Goal: Task Accomplishment & Management: Manage account settings

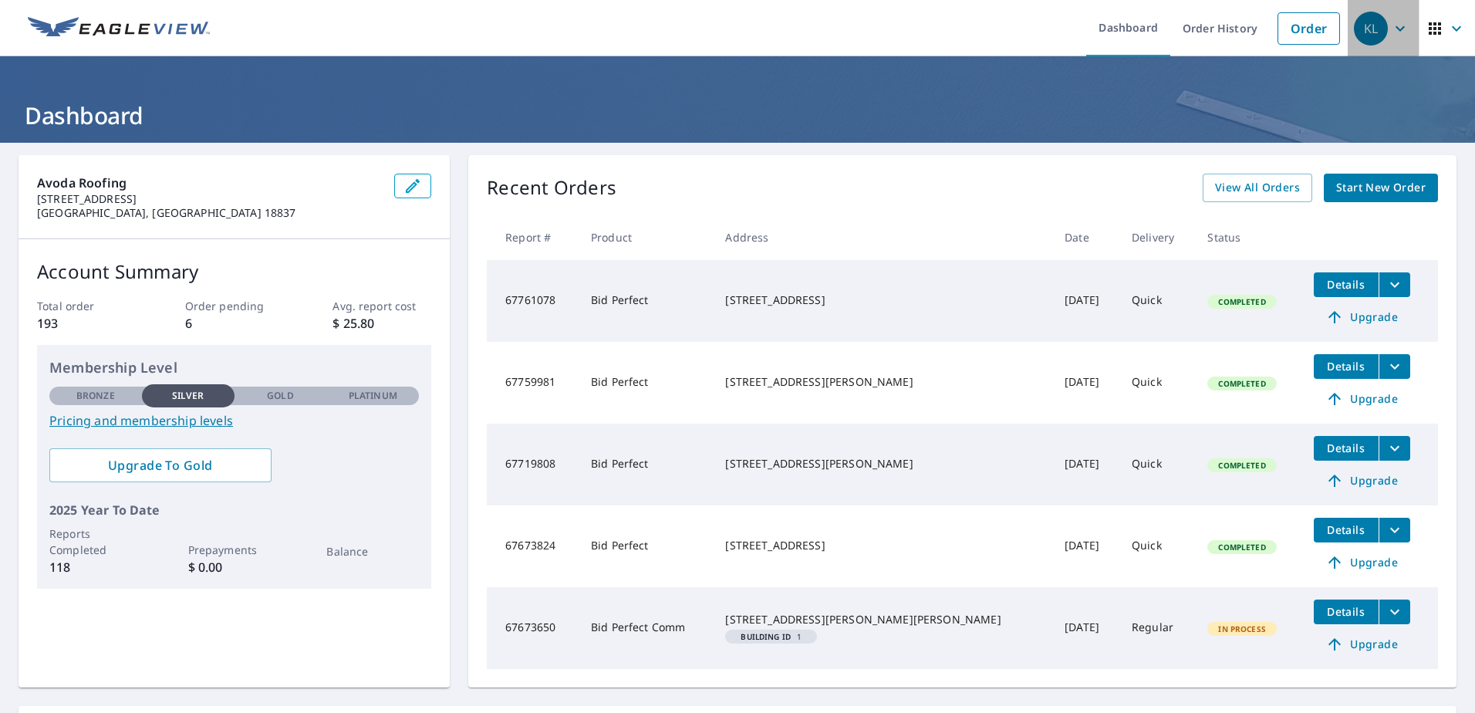
click at [1391, 28] on icon "button" at bounding box center [1400, 28] width 19 height 19
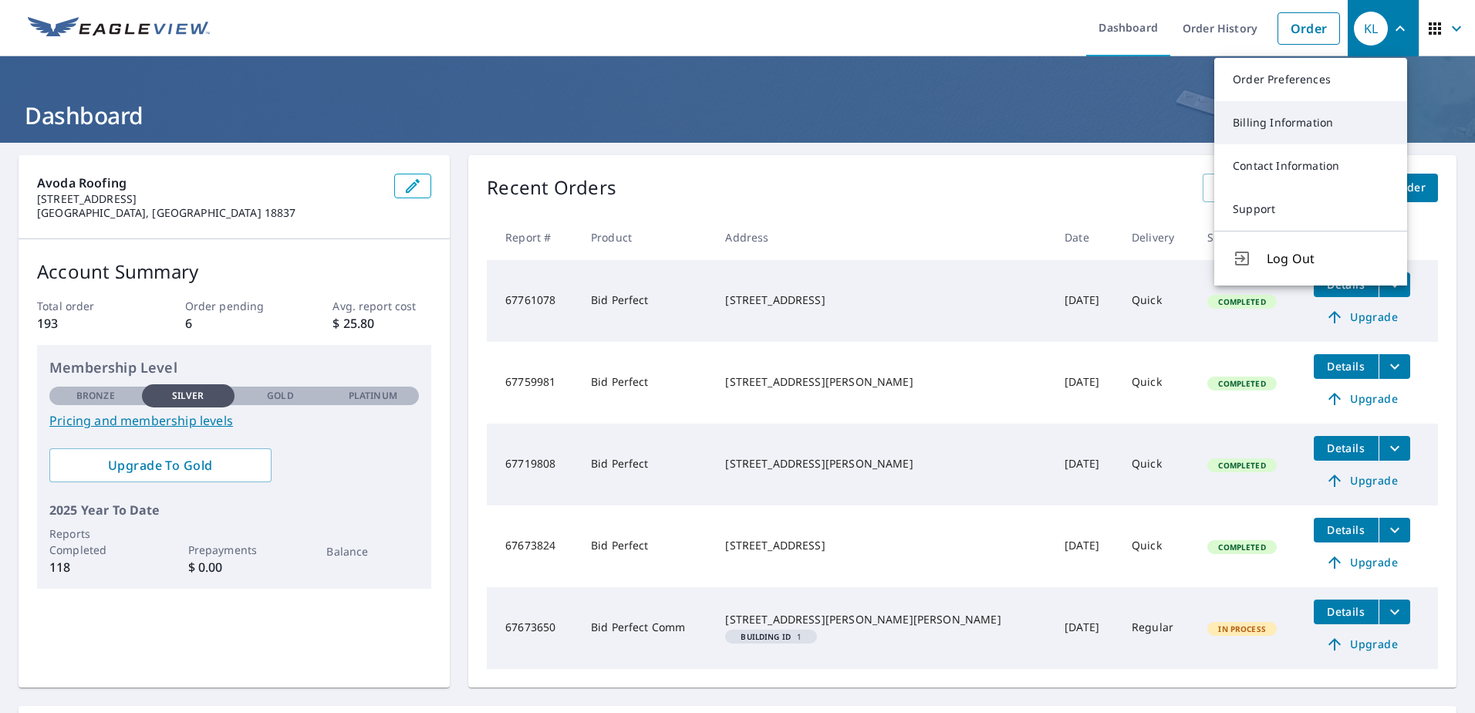
click at [1263, 118] on link "Billing Information" at bounding box center [1310, 122] width 193 height 43
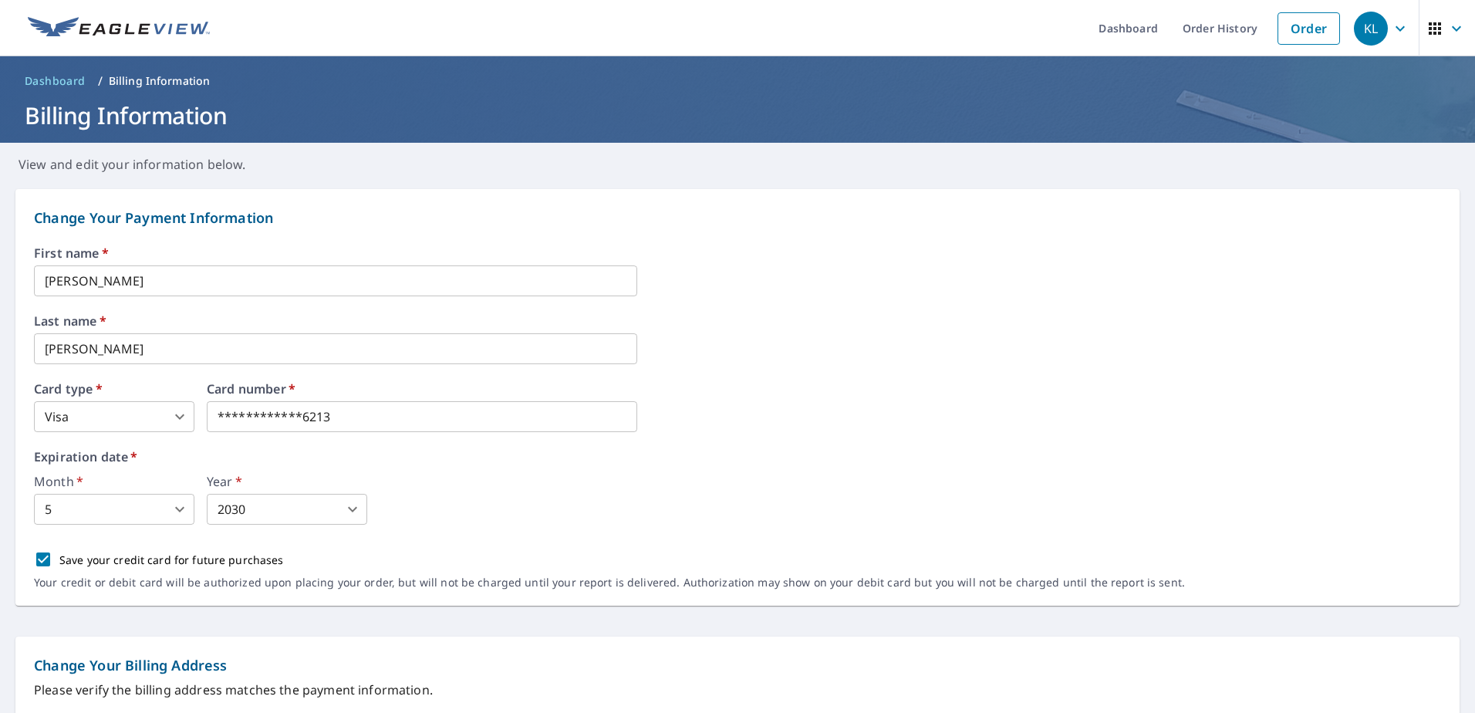
click at [1395, 28] on icon "button" at bounding box center [1399, 27] width 9 height 5
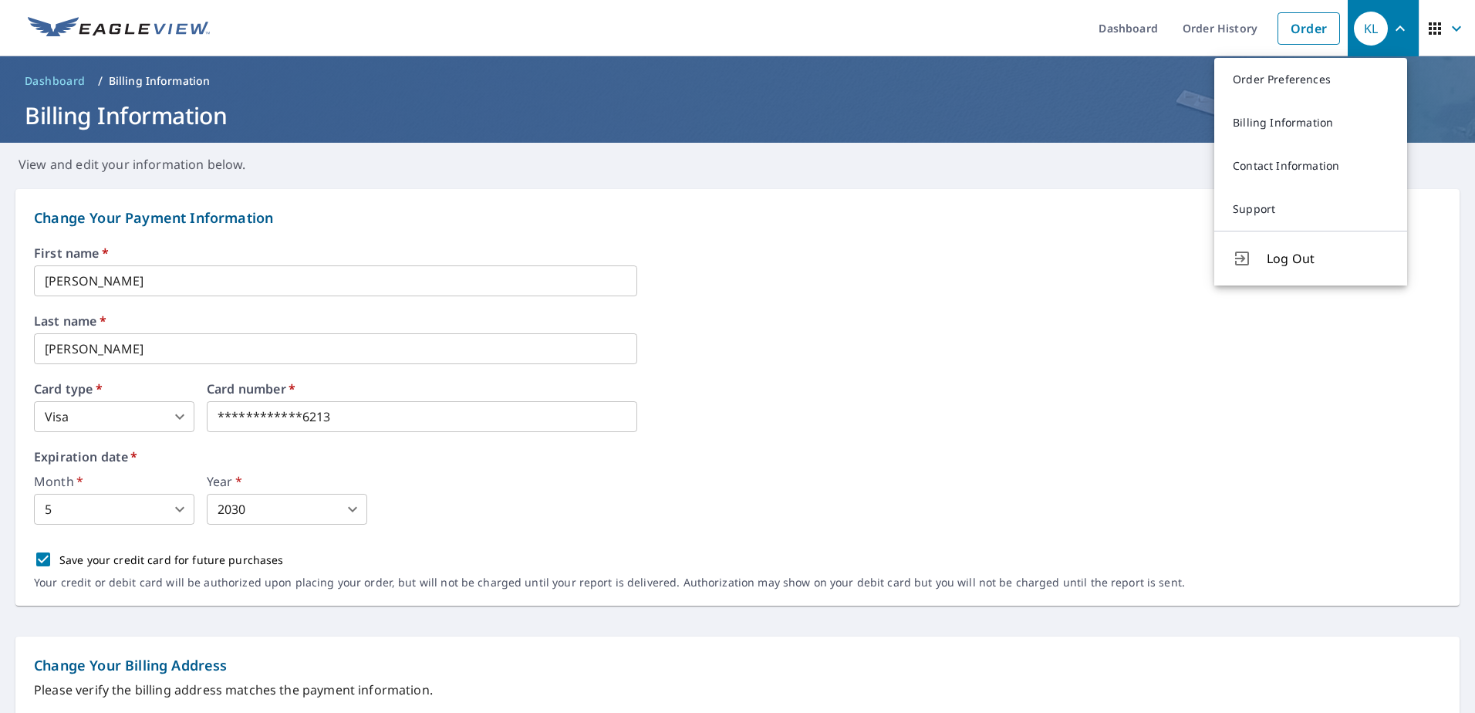
click at [1083, 114] on h1 "Billing Information" at bounding box center [738, 116] width 1438 height 32
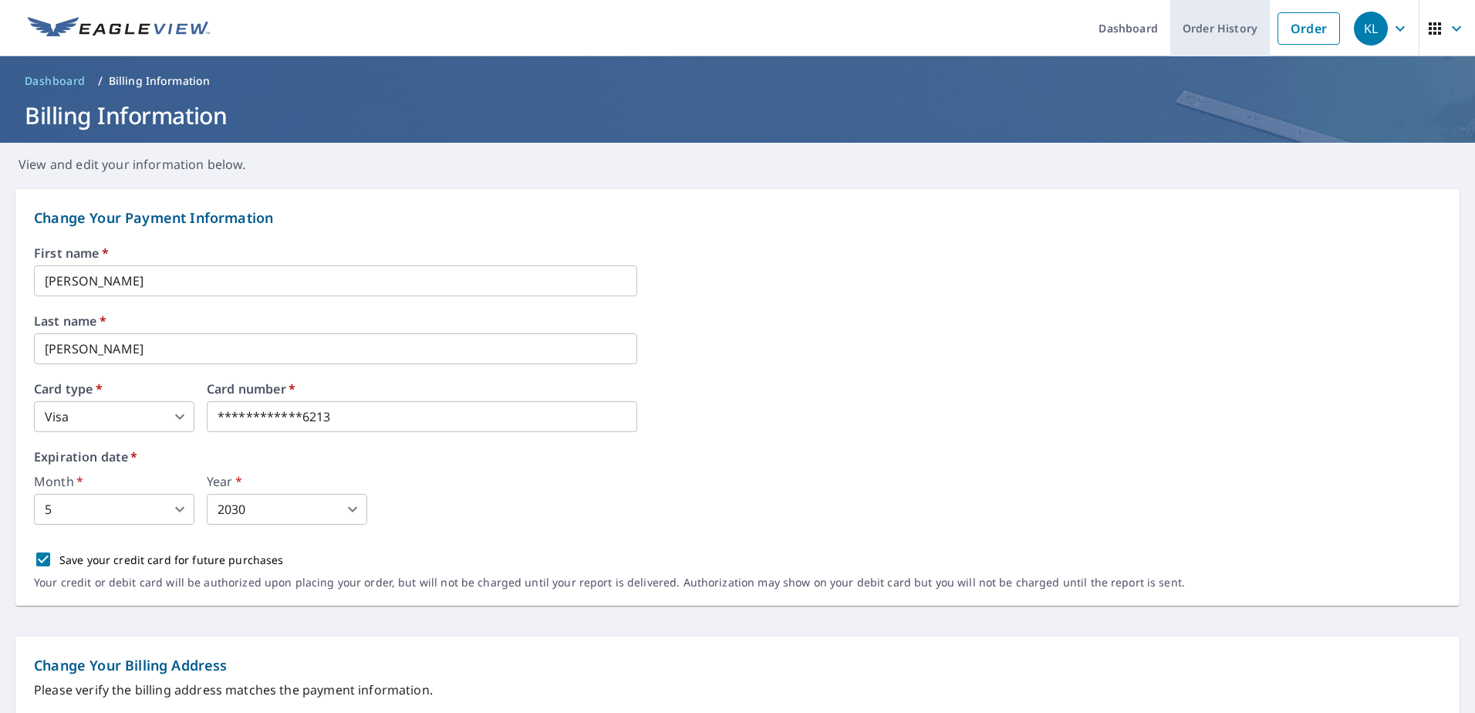
click at [1224, 25] on link "Order History" at bounding box center [1220, 28] width 100 height 56
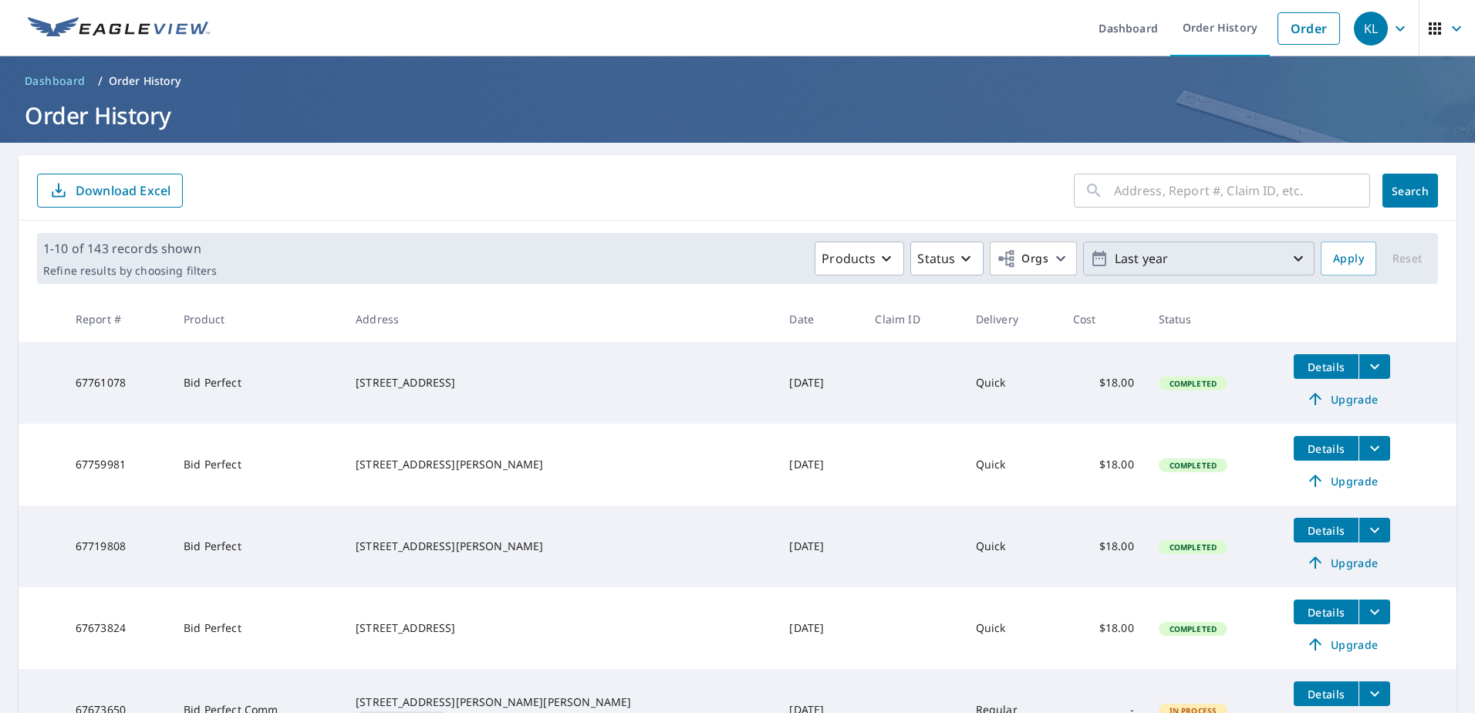
click at [1290, 255] on icon "button" at bounding box center [1298, 258] width 19 height 19
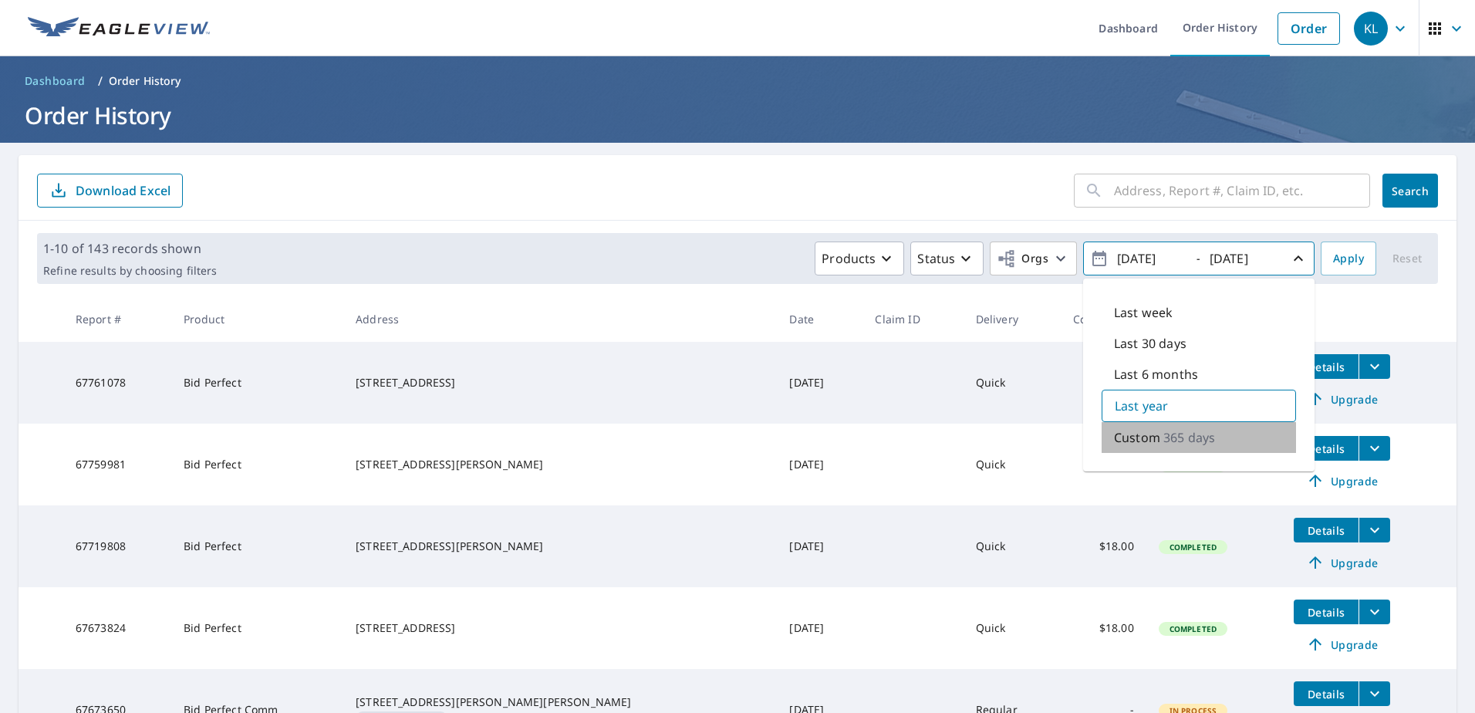
click at [1190, 437] on p "365 days" at bounding box center [1189, 437] width 52 height 19
click at [1193, 439] on p "365 days" at bounding box center [1190, 436] width 52 height 19
click at [1289, 255] on icon "button" at bounding box center [1298, 258] width 19 height 19
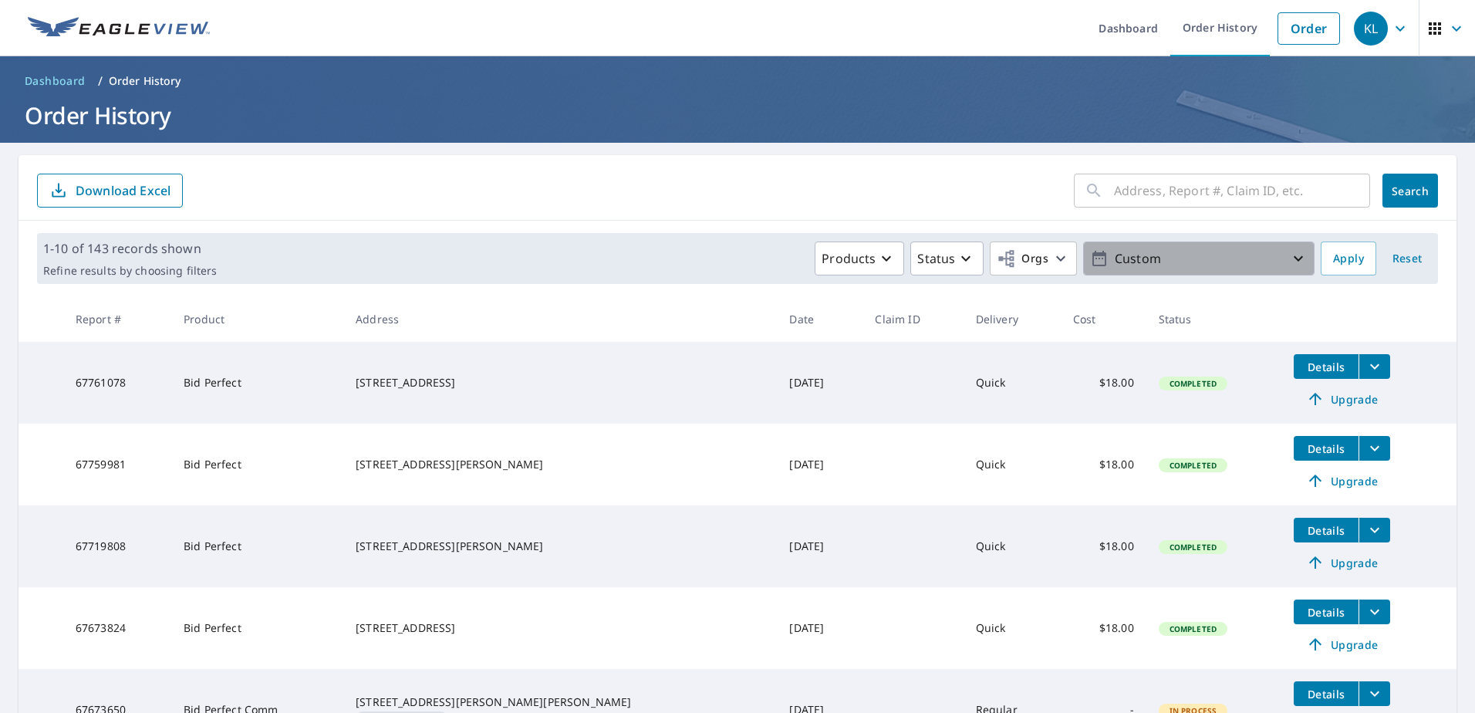
click at [1276, 258] on p "Custom" at bounding box center [1198, 258] width 180 height 27
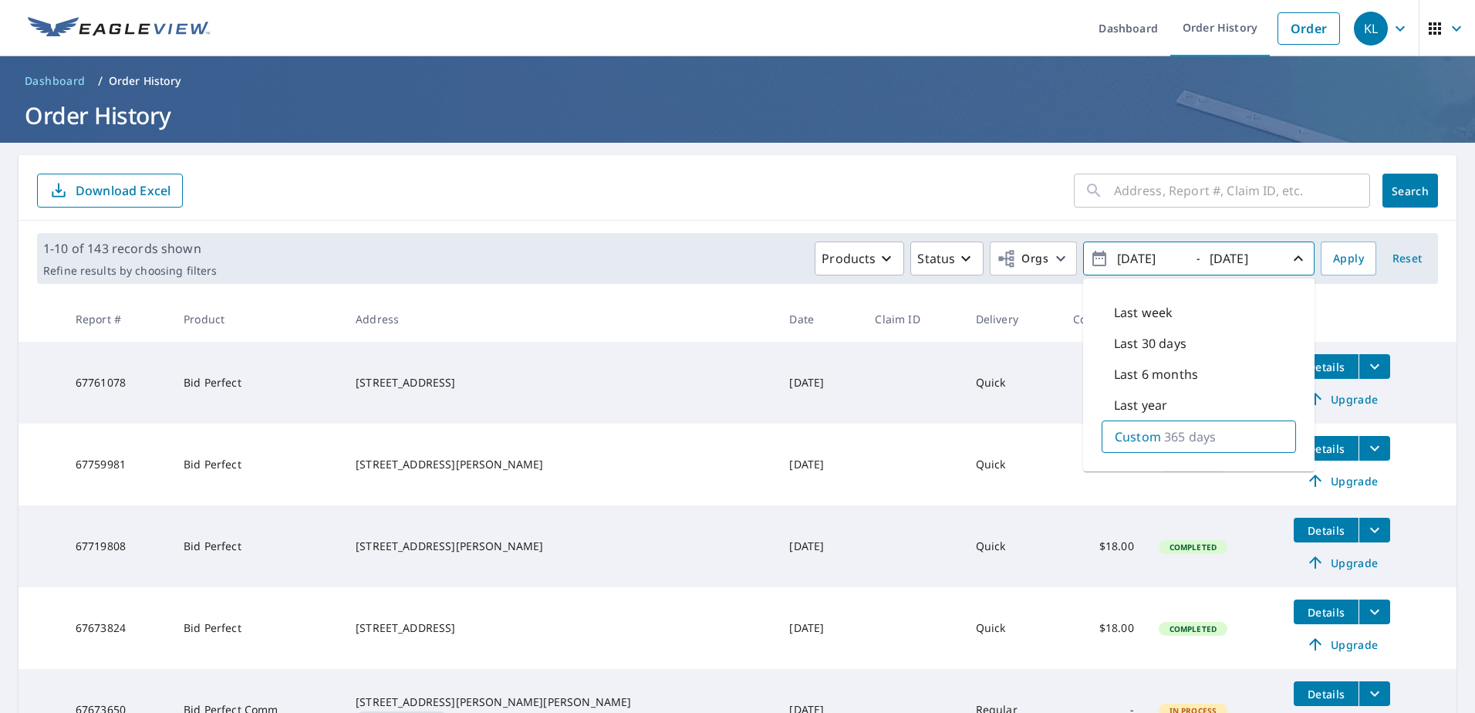
click at [1136, 342] on p "Last 30 days" at bounding box center [1150, 343] width 73 height 19
type input "[DATE]"
click at [1346, 250] on span "Apply" at bounding box center [1348, 258] width 31 height 19
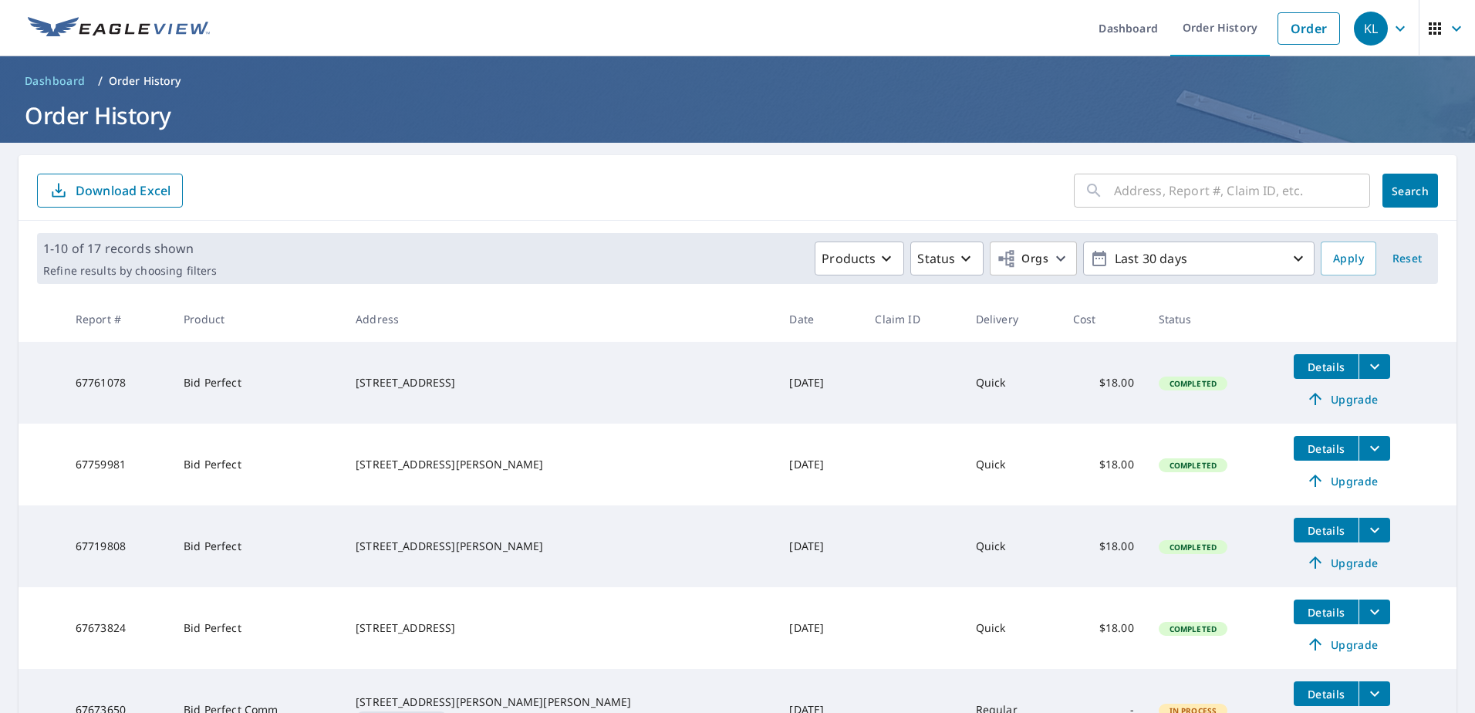
click at [117, 186] on p "Download Excel" at bounding box center [123, 190] width 95 height 17
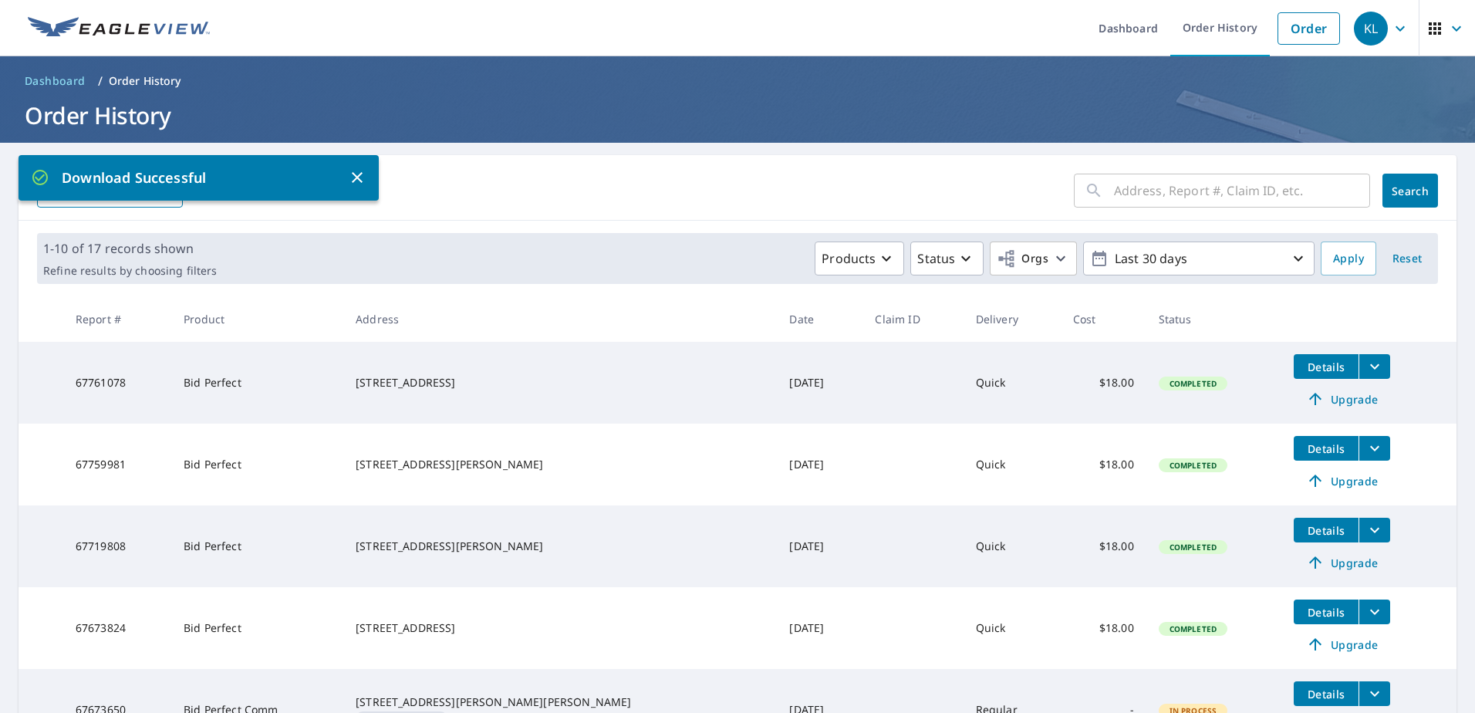
click at [1391, 24] on icon "button" at bounding box center [1400, 28] width 19 height 19
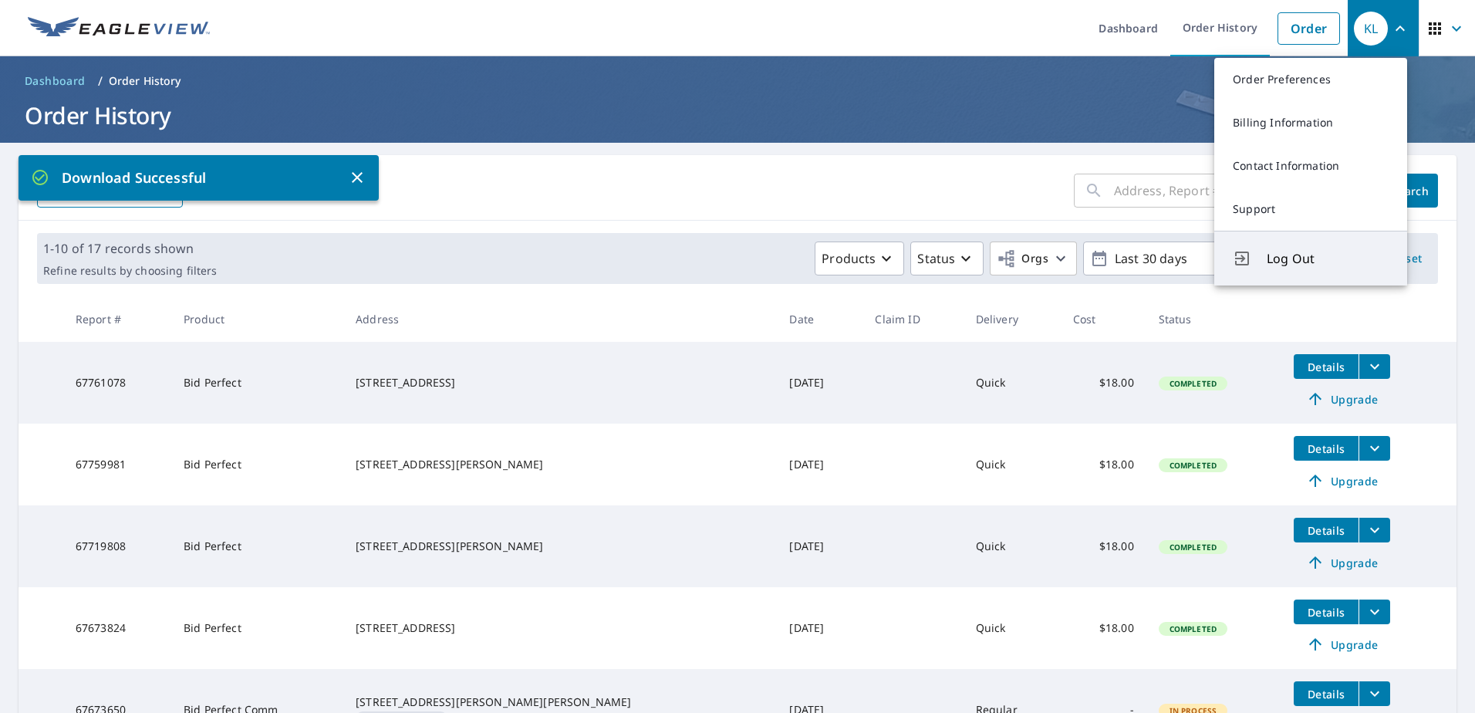
click at [1321, 258] on span "Log Out" at bounding box center [1328, 258] width 122 height 19
